Goal: Information Seeking & Learning: Learn about a topic

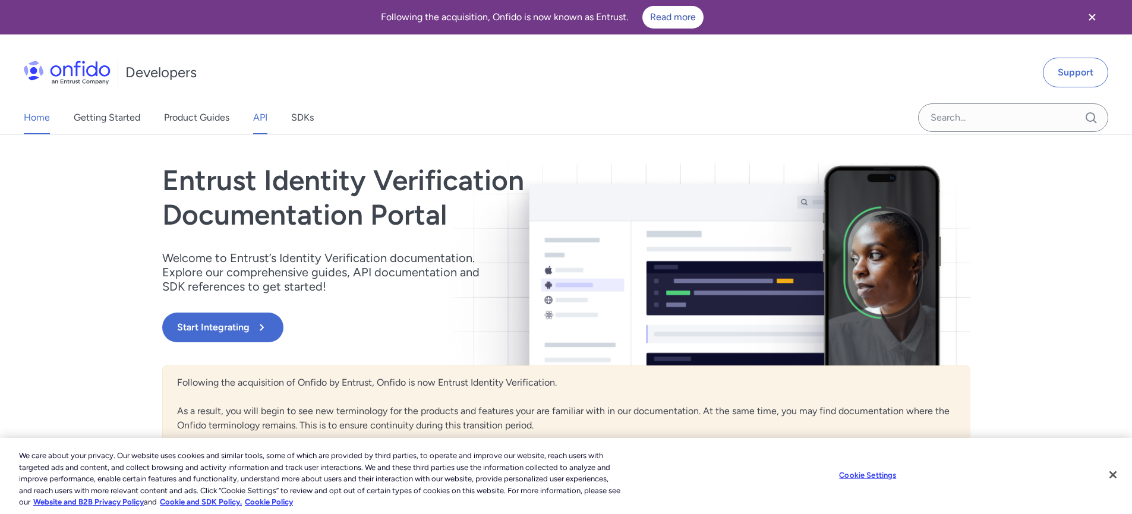
click at [262, 121] on link "API" at bounding box center [260, 117] width 14 height 33
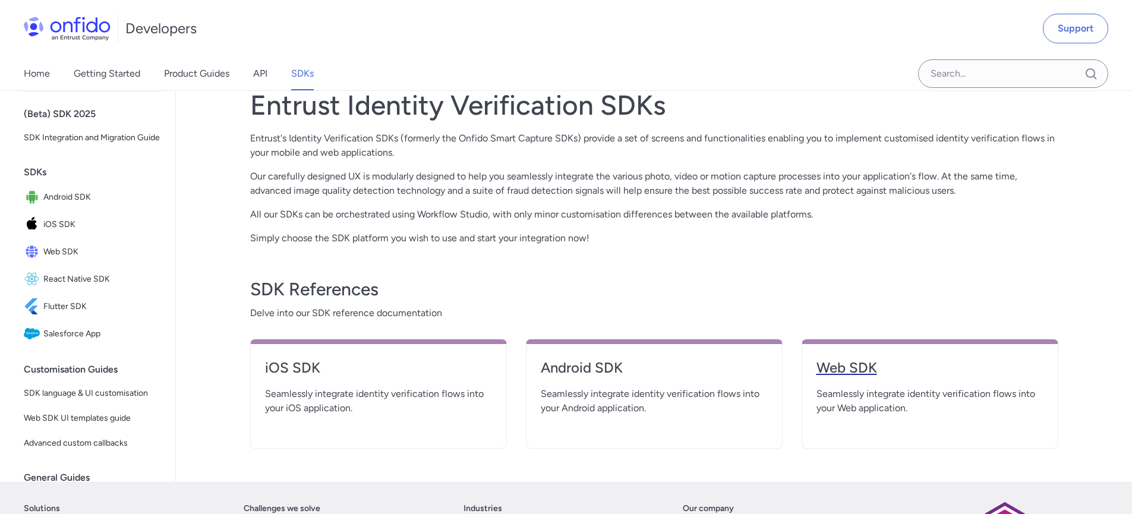
click at [855, 363] on h4 "Web SDK" at bounding box center [929, 367] width 227 height 19
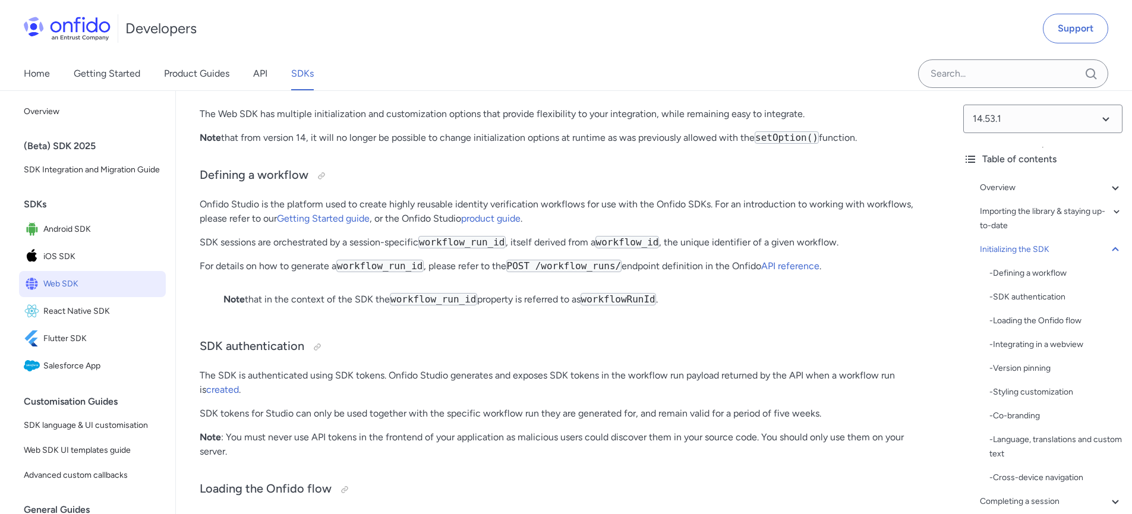
scroll to position [2673, 0]
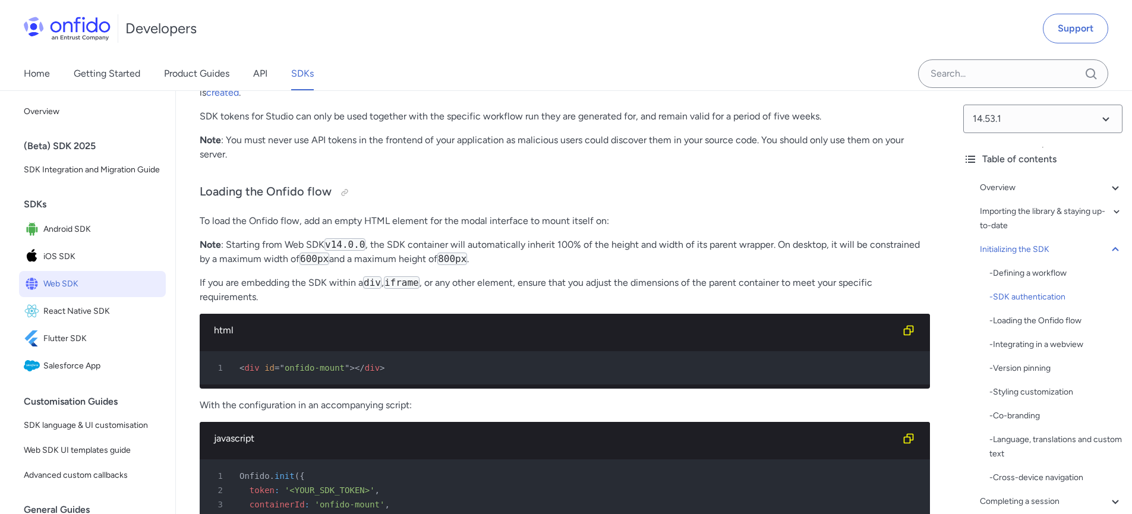
drag, startPoint x: 603, startPoint y: 199, endPoint x: 520, endPoint y: 201, distance: 83.2
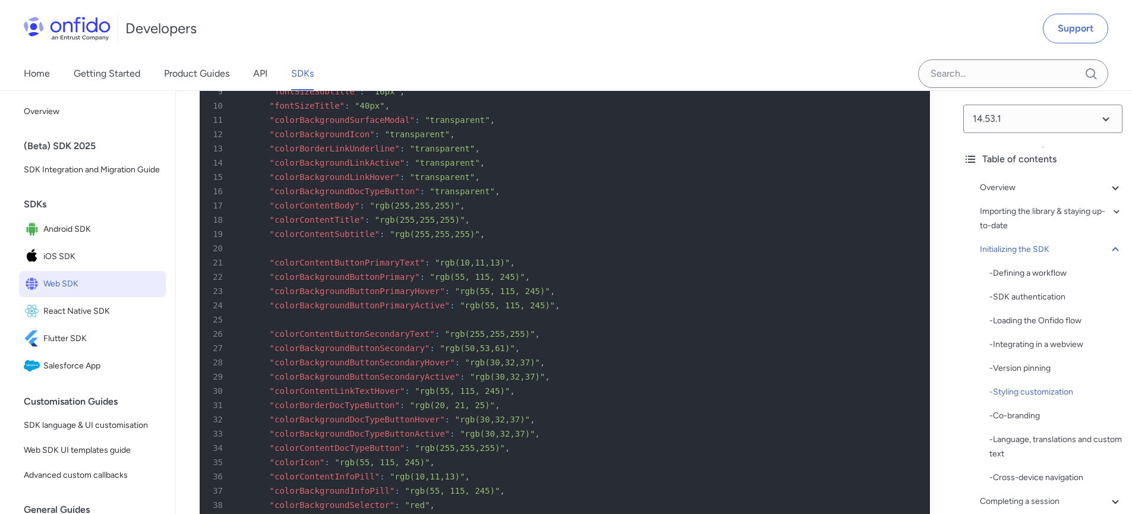
scroll to position [4158, 0]
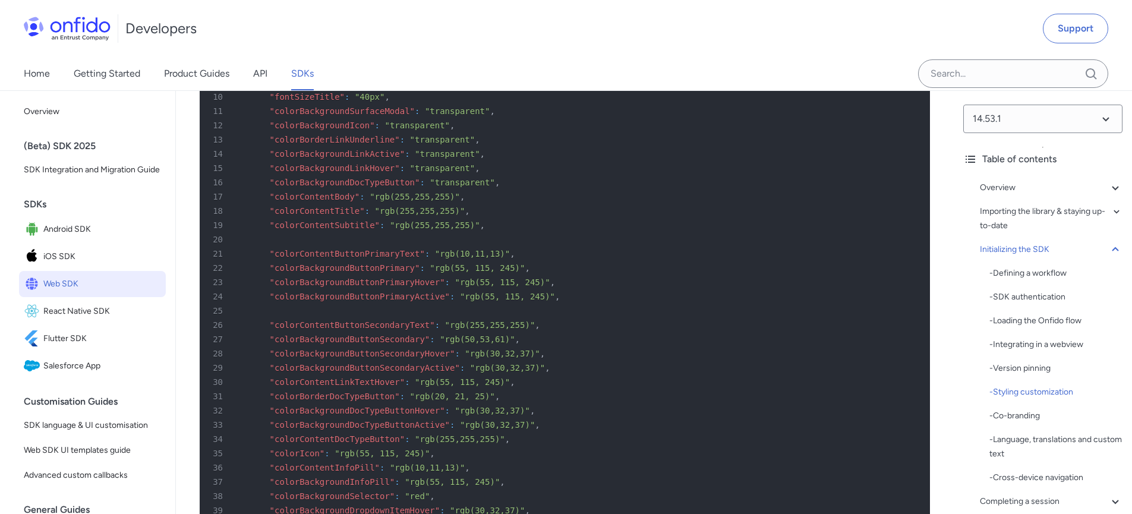
click at [302, 247] on div "20" at bounding box center [558, 239] width 709 height 14
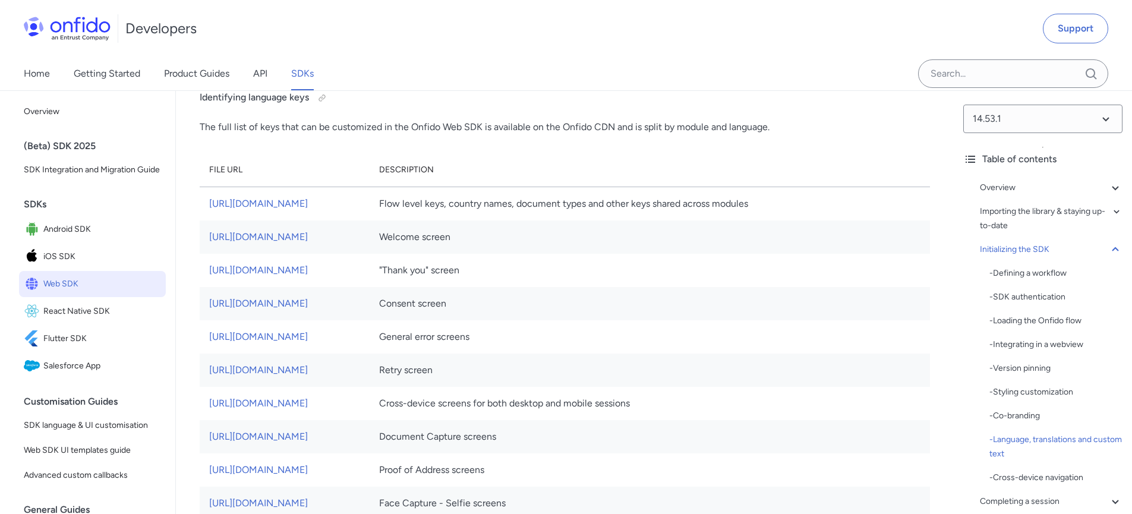
scroll to position [6474, 0]
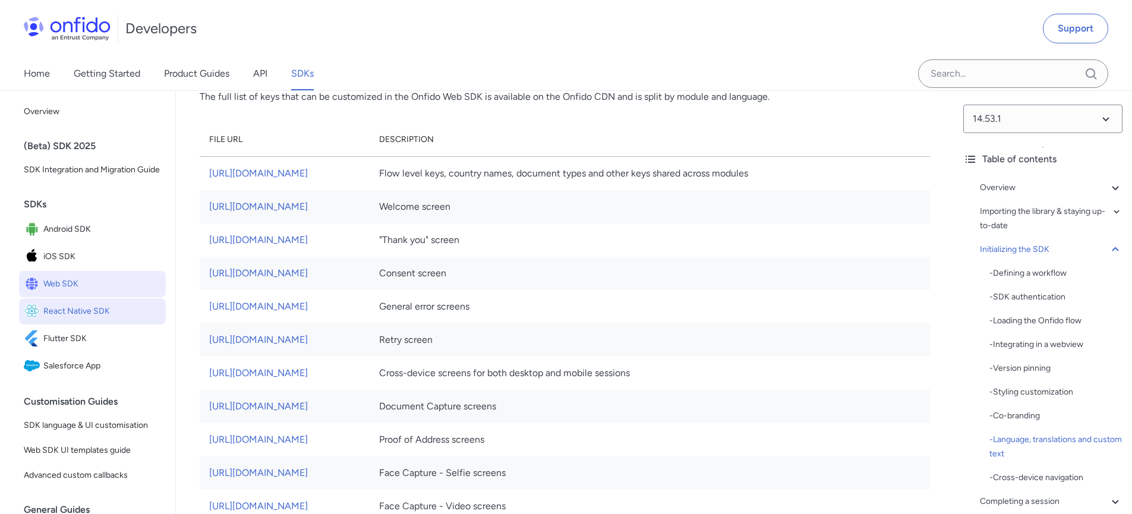
click at [106, 318] on span "React Native SDK" at bounding box center [102, 311] width 118 height 17
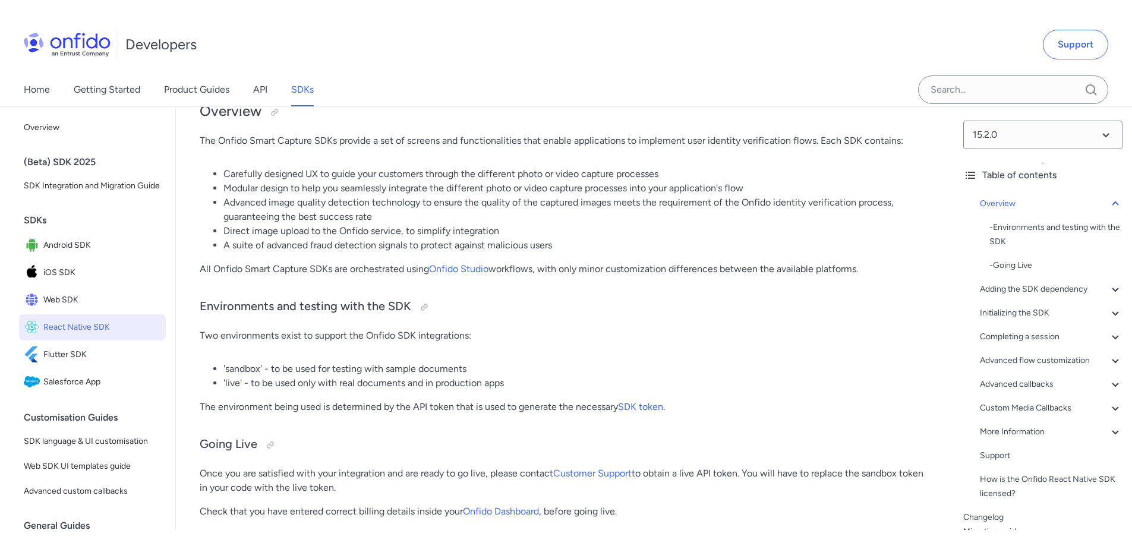
scroll to position [119, 0]
